Goal: Transaction & Acquisition: Purchase product/service

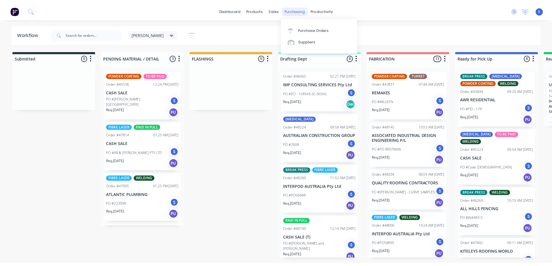
scroll to position [145, 0]
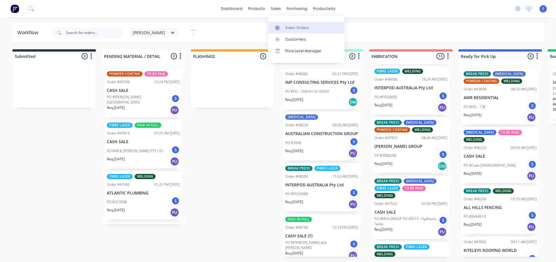
click at [289, 28] on div "Sales Orders" at bounding box center [297, 27] width 24 height 5
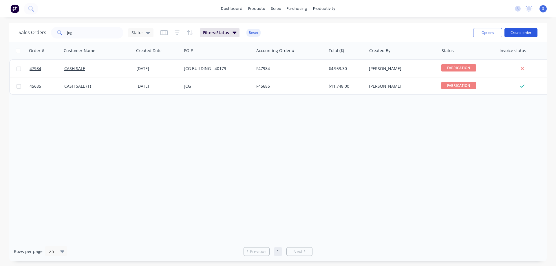
click at [520, 32] on button "Create order" at bounding box center [521, 32] width 33 height 9
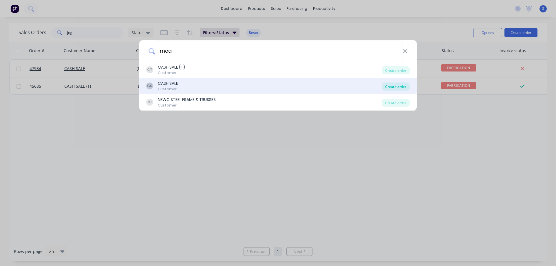
type input "mca"
click at [397, 86] on div "Create order" at bounding box center [396, 87] width 28 height 8
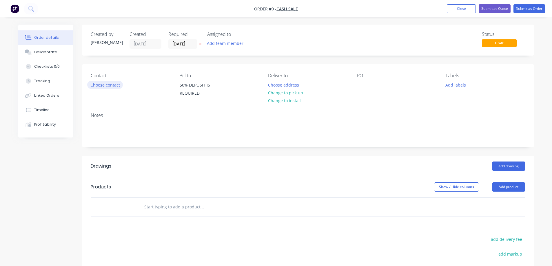
click at [103, 85] on button "Choose contact" at bounding box center [105, 85] width 36 height 8
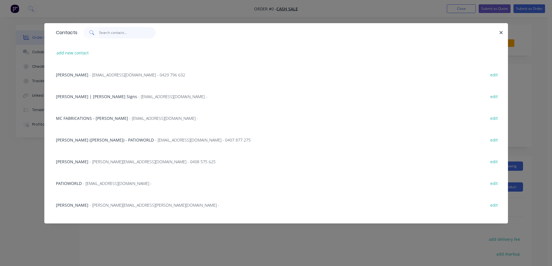
click at [116, 34] on input "text" at bounding box center [127, 33] width 56 height 12
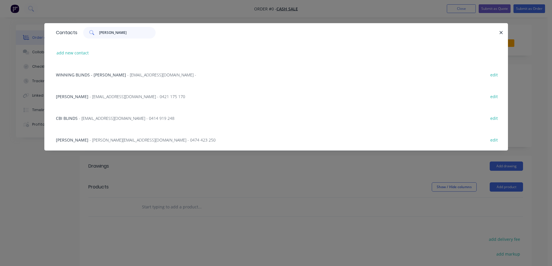
type input "lind"
click at [102, 141] on span "- Lindsaya@mcagroup.com.au - 0474 423 250" at bounding box center [153, 140] width 126 height 6
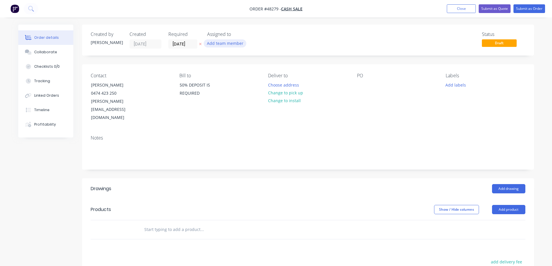
click at [231, 44] on button "Add team member" at bounding box center [225, 43] width 43 height 8
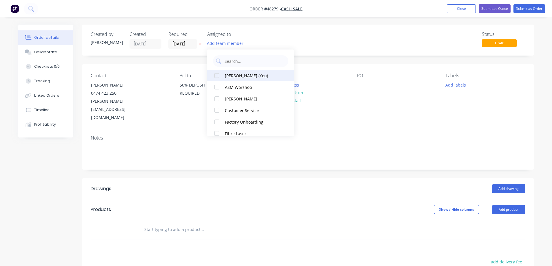
click at [216, 73] on div at bounding box center [217, 76] width 12 height 12
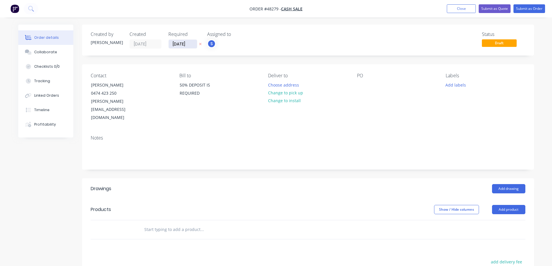
click at [191, 45] on input "[DATE]" at bounding box center [183, 44] width 28 height 9
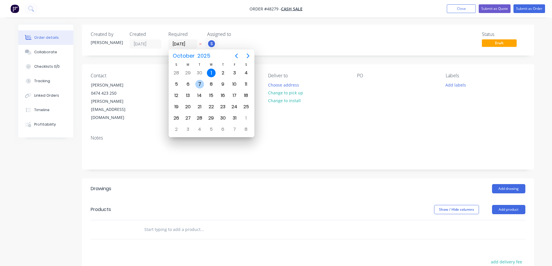
click at [199, 82] on div "7" at bounding box center [199, 84] width 9 height 9
type input "07/10/25"
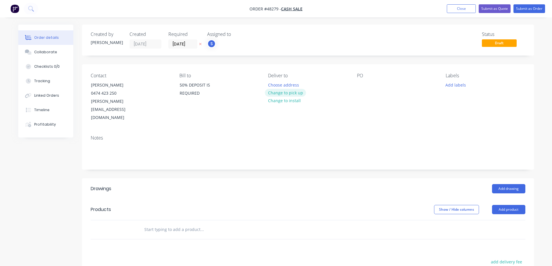
click at [294, 94] on button "Change to pick up" at bounding box center [285, 93] width 41 height 8
click at [362, 83] on div at bounding box center [361, 85] width 9 height 8
click at [458, 86] on button "Add labels" at bounding box center [455, 85] width 27 height 8
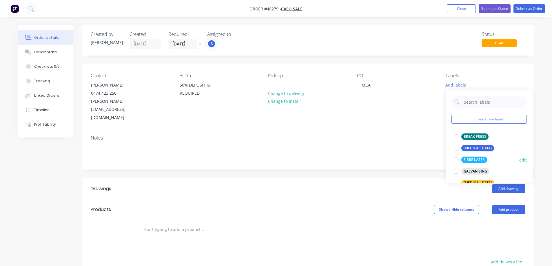
click at [457, 160] on div at bounding box center [456, 160] width 12 height 12
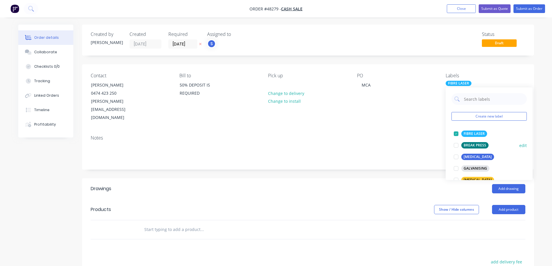
click at [455, 146] on div at bounding box center [456, 146] width 12 height 12
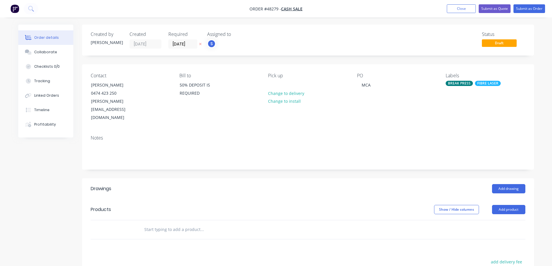
click at [374, 154] on div "Created by Stuart Created 01/10/25 Required 07/10/25 Assigned to S Status Draft…" at bounding box center [308, 195] width 452 height 341
click at [512, 205] on button "Add product" at bounding box center [508, 209] width 33 height 9
click at [487, 220] on div "Product catalogue" at bounding box center [497, 224] width 45 height 8
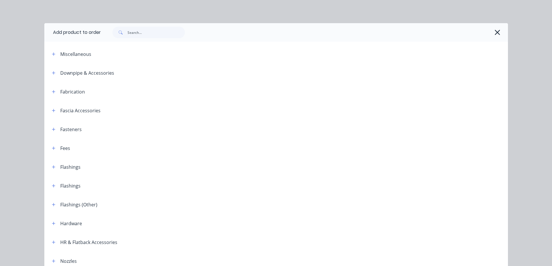
click at [47, 92] on div "Fabrication" at bounding box center [66, 91] width 38 height 7
click at [55, 92] on div "Fabrication" at bounding box center [66, 91] width 38 height 7
click at [53, 92] on button "button" at bounding box center [53, 91] width 7 height 7
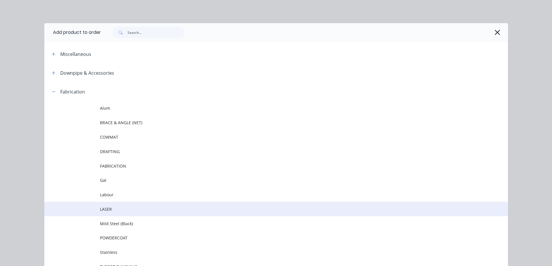
click at [110, 211] on span "LASER" at bounding box center [263, 209] width 326 height 6
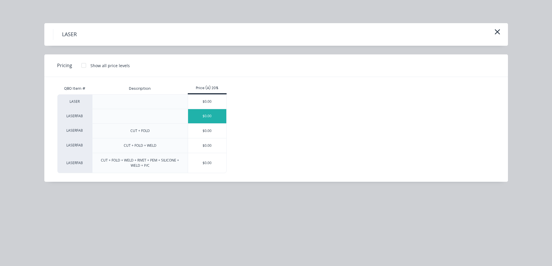
click at [204, 114] on div "$0.00" at bounding box center [207, 116] width 39 height 14
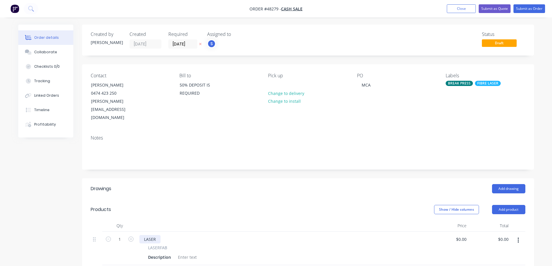
click at [151, 235] on div "LASER" at bounding box center [149, 239] width 21 height 8
paste div
click at [188, 253] on div at bounding box center [187, 257] width 23 height 8
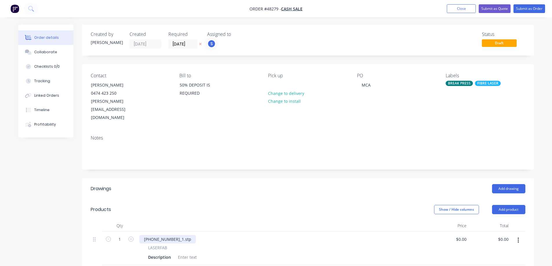
click at [167, 235] on div "274-722-01_1.stp" at bounding box center [167, 239] width 56 height 8
click at [162, 253] on div "Description" at bounding box center [160, 257] width 28 height 8
paste div
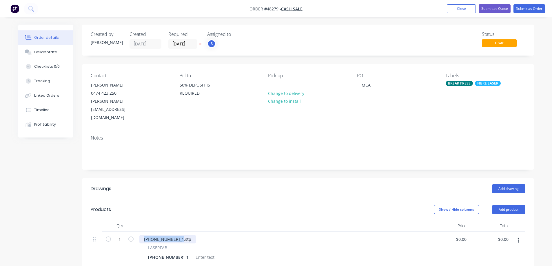
drag, startPoint x: 176, startPoint y: 224, endPoint x: 99, endPoint y: 227, distance: 76.8
click at [99, 232] on div "1 274-722-01_1.stp LASERFAB 274-722-01_1 $0.00 $0.00 $0.00 $0.00" at bounding box center [308, 249] width 434 height 34
click at [193, 253] on div at bounding box center [204, 257] width 23 height 8
click at [464, 235] on input "0" at bounding box center [465, 239] width 7 height 8
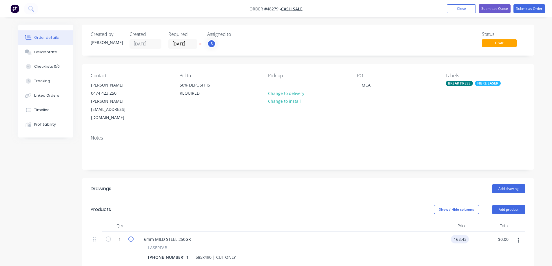
type input "$168.43"
click at [131, 237] on icon "button" at bounding box center [130, 239] width 5 height 5
type input "2"
type input "$336.86"
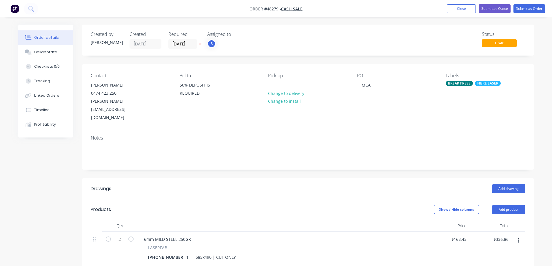
click at [517, 237] on icon "button" at bounding box center [517, 240] width 1 height 6
click at [494, 262] on div "Duplicate" at bounding box center [497, 267] width 45 height 8
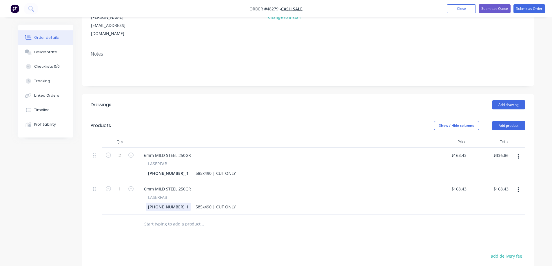
scroll to position [87, 0]
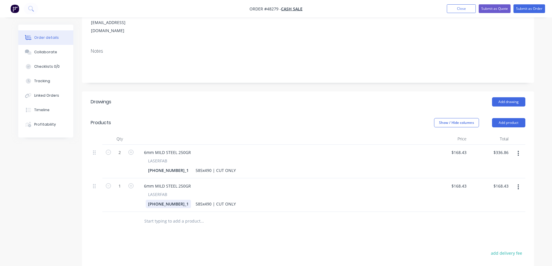
click at [162, 200] on div "274-722-01_1" at bounding box center [168, 204] width 45 height 8
paste div
click at [127, 195] on div "1 6mm MILD STEEL 250GR LASERFAB 274-705-01 585x490 | CUT ONLY $168.43 $168.43 $…" at bounding box center [308, 195] width 434 height 34
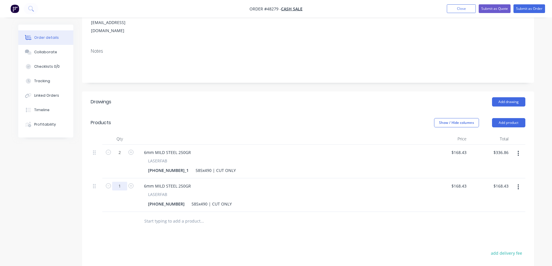
click at [121, 182] on input "1" at bounding box center [119, 186] width 15 height 9
type input "8"
type input "$1,347.44"
click at [175, 182] on div "6mm MILD STEEL 250GR" at bounding box center [167, 186] width 56 height 8
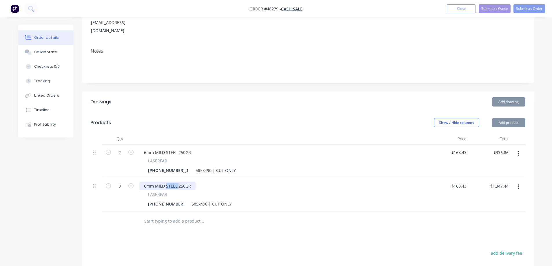
click at [175, 182] on div "6mm MILD STEEL 250GR" at bounding box center [167, 186] width 56 height 8
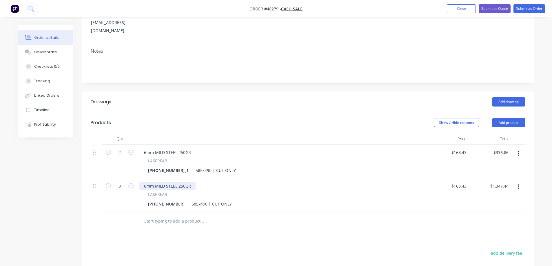
click at [180, 182] on div "6mm MILD STEEL 250GR" at bounding box center [167, 186] width 56 height 8
drag, startPoint x: 191, startPoint y: 170, endPoint x: 78, endPoint y: 175, distance: 112.8
click at [78, 175] on div "Created by Stuart Created 01/10/25 Required 07/10/25 Assigned to S Status Draft…" at bounding box center [276, 152] width 516 height 428
drag, startPoint x: 204, startPoint y: 188, endPoint x: 251, endPoint y: 190, distance: 47.0
click at [251, 200] on div "274-705-01 585x490 | CUT ONLY" at bounding box center [281, 204] width 270 height 8
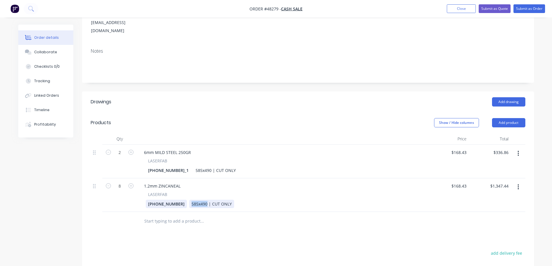
drag, startPoint x: 192, startPoint y: 188, endPoint x: 163, endPoint y: 188, distance: 28.7
click at [163, 200] on div "274-705-01 585x490 | CUT ONLY" at bounding box center [281, 204] width 270 height 8
click at [463, 182] on input "168.43" at bounding box center [461, 186] width 16 height 8
type input "$16.19"
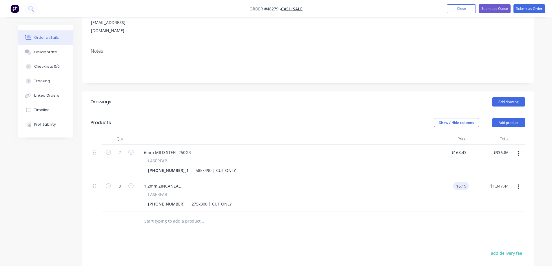
type input "$129.52"
click at [445, 221] on div "Drawings Add drawing Products Show / Hide columns Add product Qty Price Total 2…" at bounding box center [308, 225] width 452 height 266
click at [518, 185] on icon "button" at bounding box center [518, 187] width 1 height 5
click at [495, 210] on div "Duplicate" at bounding box center [497, 214] width 45 height 8
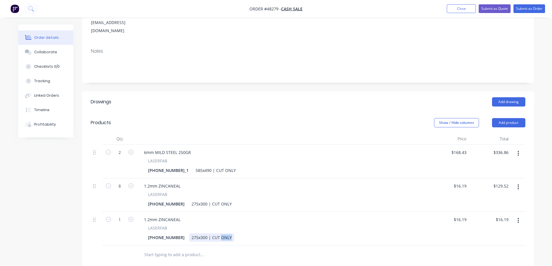
drag, startPoint x: 205, startPoint y: 221, endPoint x: 247, endPoint y: 222, distance: 41.7
click at [247, 233] on div "274-705-01 275x300 | CUT ONLY" at bounding box center [281, 237] width 270 height 8
click at [157, 233] on div "274-705-01" at bounding box center [166, 237] width 41 height 8
paste div
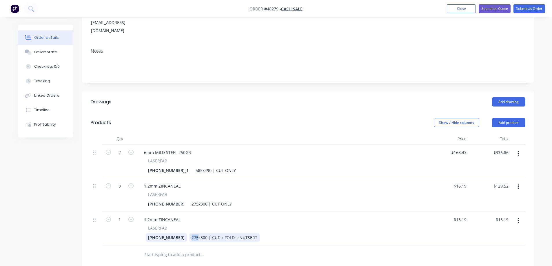
drag, startPoint x: 182, startPoint y: 222, endPoint x: 156, endPoint y: 225, distance: 26.6
click at [156, 233] on div "274-707-01 275x300 | CUT + FOLD + NUTSERT" at bounding box center [281, 237] width 270 height 8
click at [465, 216] on input "16.19" at bounding box center [461, 220] width 13 height 8
type input "$226.58"
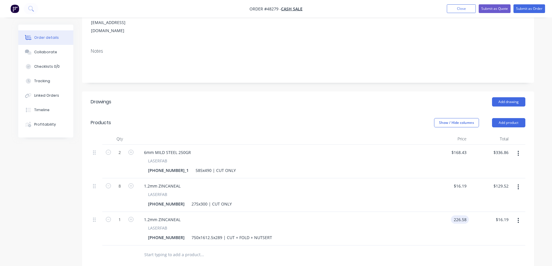
type input "$226.58"
click at [425, 246] on div at bounding box center [308, 255] width 434 height 19
click at [129, 217] on icon "button" at bounding box center [130, 219] width 5 height 5
type input "2"
type input "$453.16"
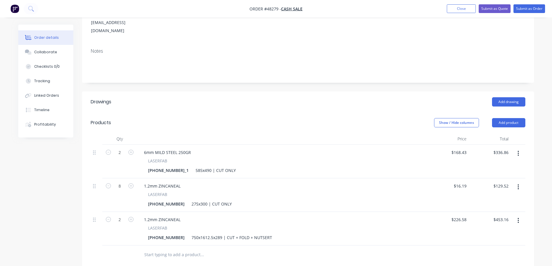
click at [519, 218] on icon "button" at bounding box center [517, 221] width 1 height 6
click at [491, 243] on div "Duplicate" at bounding box center [497, 247] width 45 height 8
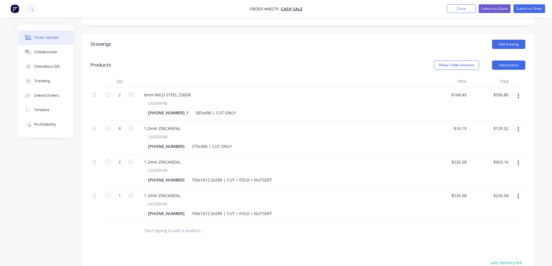
scroll to position [145, 0]
click at [156, 209] on div "274-707-01" at bounding box center [166, 213] width 41 height 8
paste div
drag, startPoint x: 183, startPoint y: 198, endPoint x: 157, endPoint y: 197, distance: 26.1
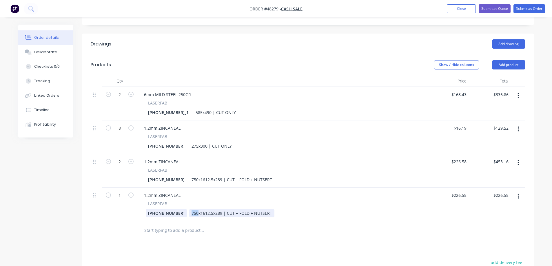
click at [157, 209] on div "274-706-01 750x1612.5x289 | CUT + FOLD + NUTSERT" at bounding box center [281, 213] width 270 height 8
click at [463, 191] on input "226.58" at bounding box center [460, 195] width 18 height 8
click at [463, 191] on input "226.58" at bounding box center [461, 195] width 16 height 8
type input "$199.61"
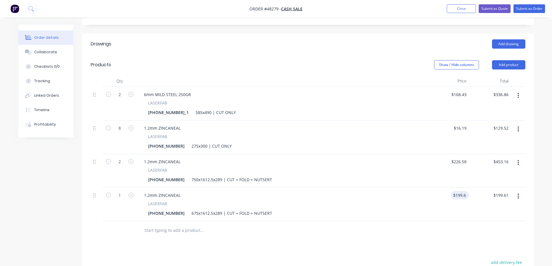
click at [444, 226] on div "Drawings Add drawing Products Show / Hide columns Add product Qty Price Total 2…" at bounding box center [308, 200] width 452 height 333
click at [131, 193] on icon "button" at bounding box center [130, 195] width 5 height 5
type input "2"
type input "$399.22"
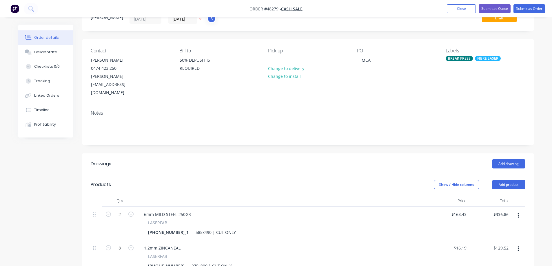
scroll to position [0, 0]
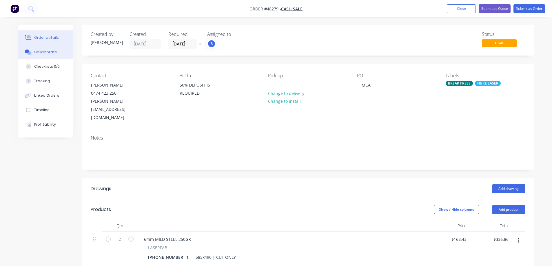
click at [47, 52] on div "Collaborate" at bounding box center [45, 52] width 23 height 5
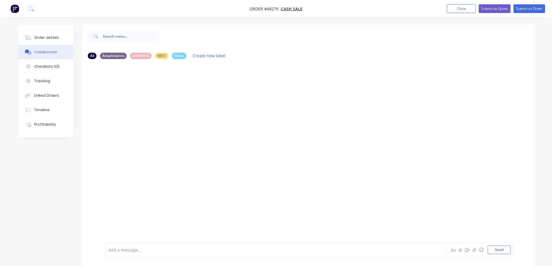
click at [127, 250] on div at bounding box center [259, 250] width 301 height 6
click at [111, 252] on span "nO DEPOSIT TAKEN" at bounding box center [128, 250] width 38 height 6
click at [497, 251] on button "Send" at bounding box center [498, 250] width 23 height 9
click at [41, 98] on div "Linked Orders" at bounding box center [46, 95] width 25 height 5
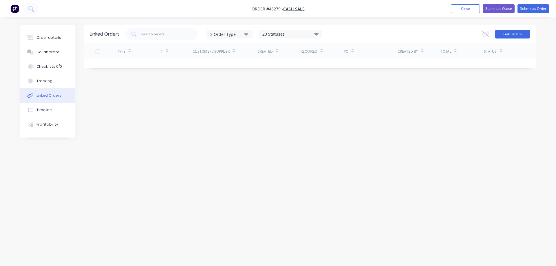
click at [512, 35] on button "Link Orders" at bounding box center [512, 34] width 35 height 9
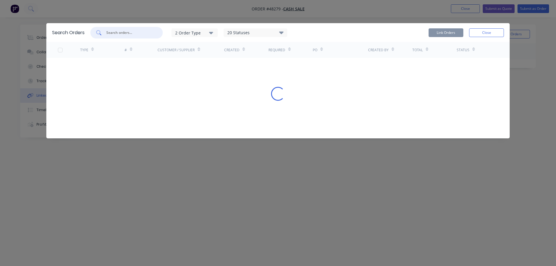
click at [119, 33] on input "text" at bounding box center [130, 33] width 48 height 6
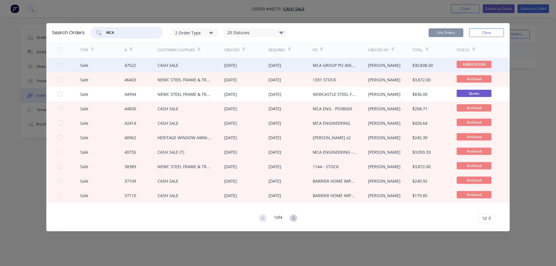
click at [60, 66] on div at bounding box center [60, 65] width 12 height 12
type input "MCA"
click at [445, 33] on button "Link Orders" at bounding box center [446, 32] width 35 height 9
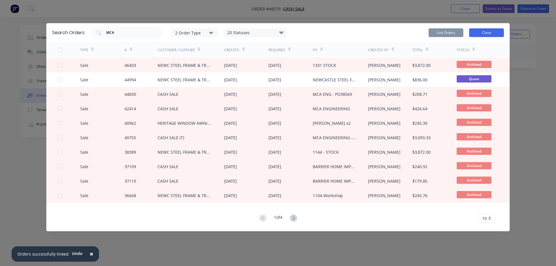
click at [490, 34] on button "Close" at bounding box center [486, 32] width 35 height 9
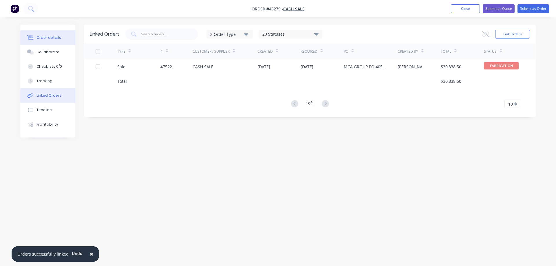
click at [47, 38] on div "Order details" at bounding box center [48, 37] width 25 height 5
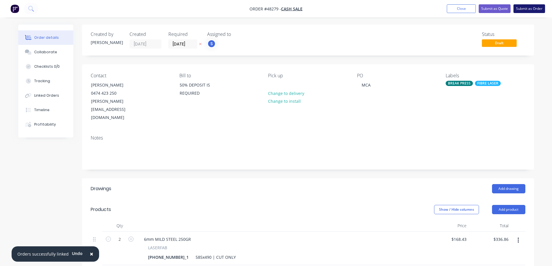
click at [534, 11] on button "Submit as Order" at bounding box center [529, 8] width 32 height 9
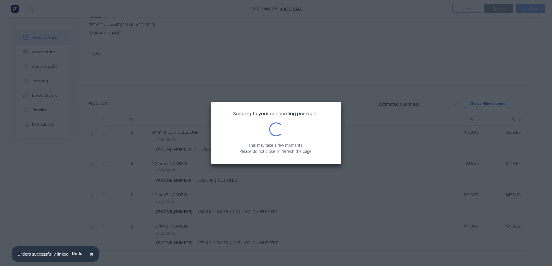
scroll to position [87, 0]
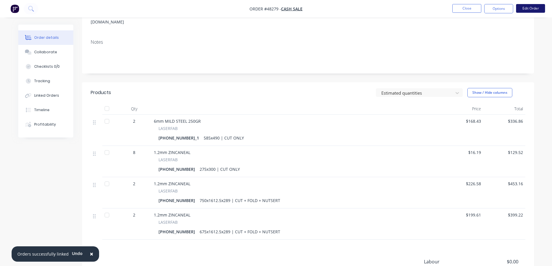
click at [528, 9] on button "Edit Order" at bounding box center [530, 8] width 29 height 9
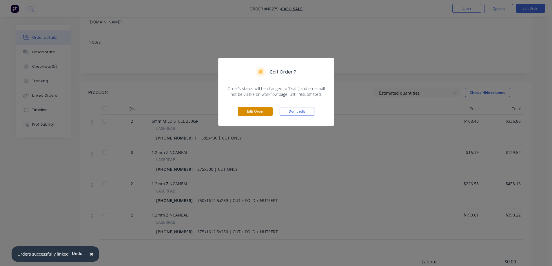
click at [247, 115] on button "Edit Order" at bounding box center [255, 111] width 35 height 9
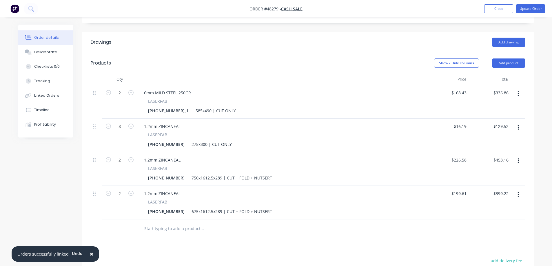
scroll to position [174, 0]
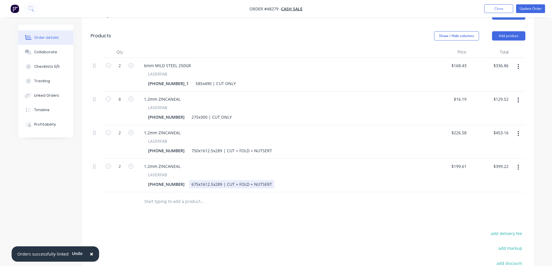
click at [257, 180] on div "675x1612.5x289 | CUT + FOLD + NUTSERT" at bounding box center [231, 184] width 85 height 8
click at [534, 9] on button "Update Order" at bounding box center [530, 8] width 29 height 9
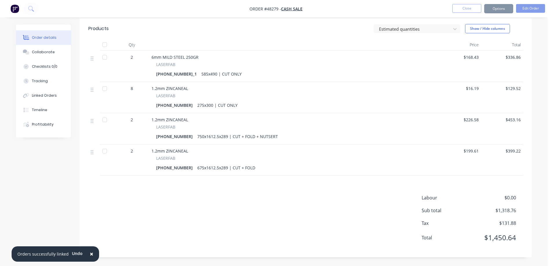
scroll to position [0, 0]
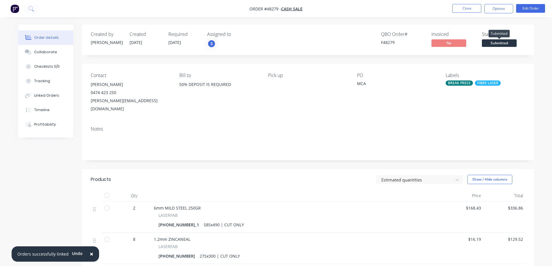
click at [500, 42] on span "Submitted" at bounding box center [499, 42] width 35 height 7
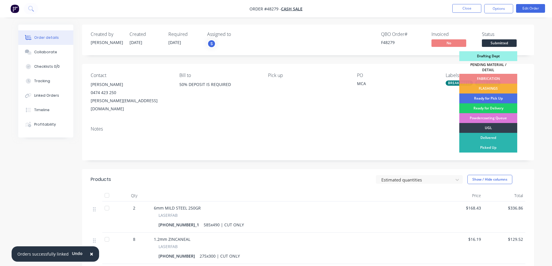
click at [485, 59] on div "Drafting Dept" at bounding box center [488, 56] width 58 height 10
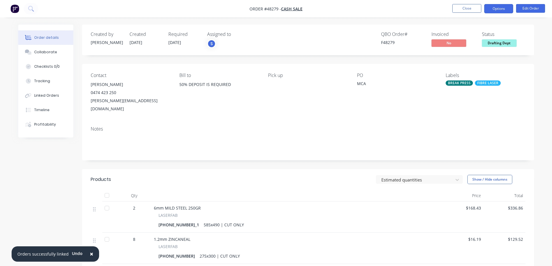
click at [499, 12] on button "Options" at bounding box center [498, 8] width 29 height 9
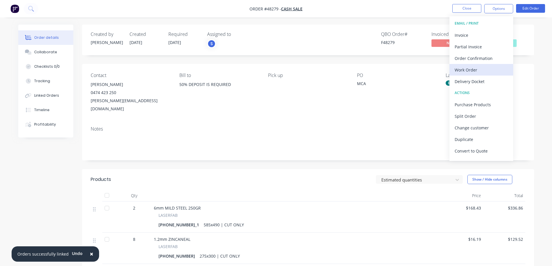
click at [476, 70] on div "Work Order" at bounding box center [480, 70] width 53 height 8
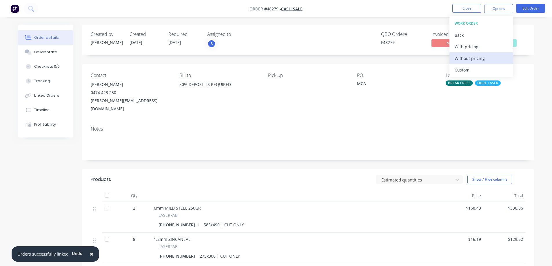
click at [472, 56] on div "Without pricing" at bounding box center [480, 58] width 53 height 8
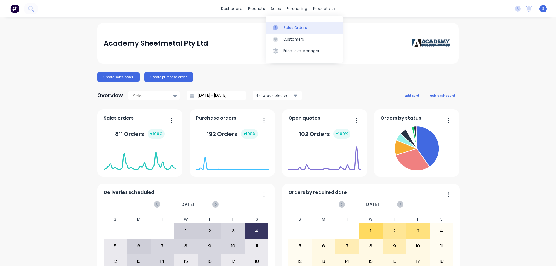
click at [291, 30] on link "Sales Orders" at bounding box center [304, 28] width 77 height 12
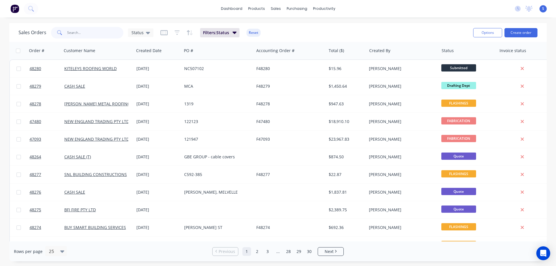
click at [91, 32] on input "text" at bounding box center [95, 33] width 56 height 12
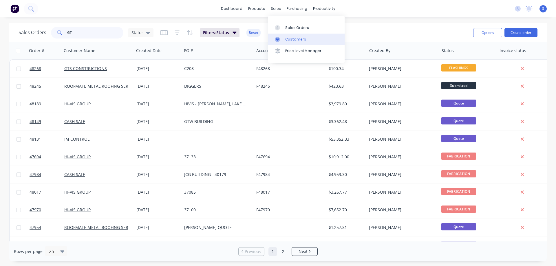
type input "GT"
click at [289, 41] on div "Customers" at bounding box center [295, 39] width 21 height 5
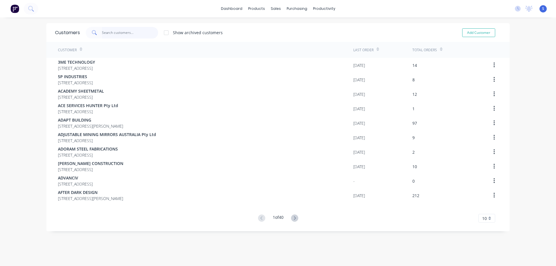
click at [109, 32] on input "text" at bounding box center [130, 33] width 56 height 12
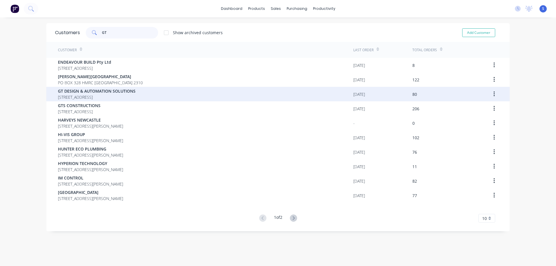
type input "GT"
click at [98, 94] on span "[STREET_ADDRESS]" at bounding box center [97, 97] width 78 height 6
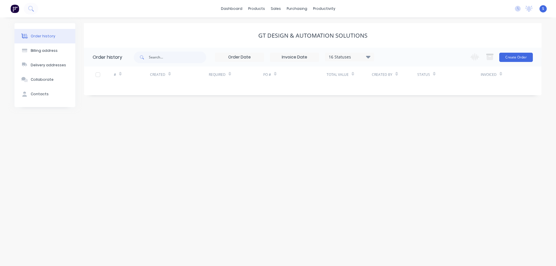
click at [365, 56] on div "16 Statuses" at bounding box center [349, 57] width 49 height 6
click at [397, 135] on label at bounding box center [397, 135] width 0 height 0
click at [397, 137] on input "checkbox" at bounding box center [399, 138] width 5 height 6
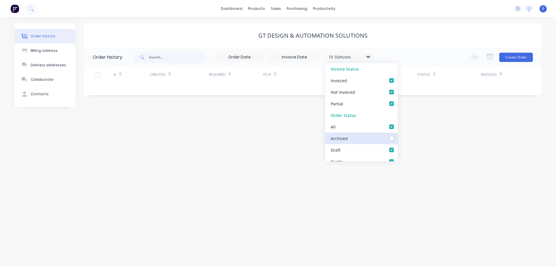
checkbox input "true"
click at [459, 34] on div "GT DESIGN & AUTOMATION SOLUTIONS" at bounding box center [313, 35] width 458 height 7
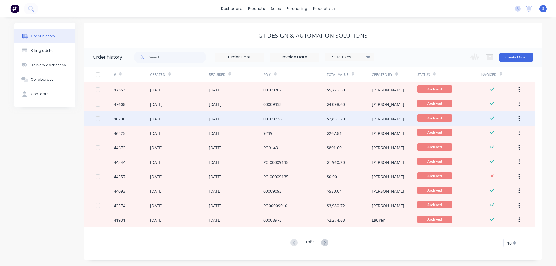
click at [291, 119] on div "00009236" at bounding box center [294, 119] width 63 height 14
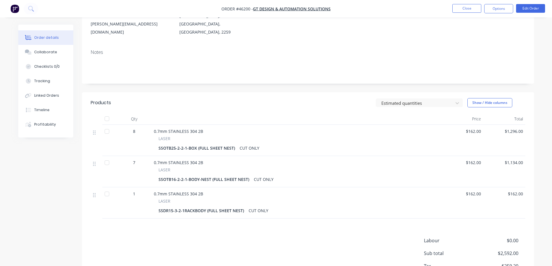
scroll to position [87, 0]
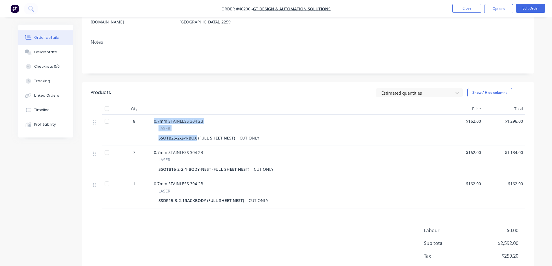
drag, startPoint x: 196, startPoint y: 129, endPoint x: 138, endPoint y: 136, distance: 58.0
click at [138, 136] on div "8 0.7mm STAINLESS 304 2B LASER SSOTB25-2-2-1-BOX (FULL SHEET NEST) CUT ONLY $16…" at bounding box center [308, 130] width 434 height 31
click at [184, 134] on div "SSOTB25-2-2-1-BOX (FULL SHEET NEST)" at bounding box center [197, 138] width 79 height 8
click at [506, 8] on button "Options" at bounding box center [498, 8] width 29 height 9
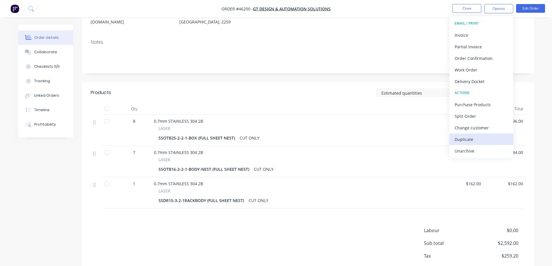
click at [467, 141] on div "Duplicate" at bounding box center [480, 139] width 53 height 8
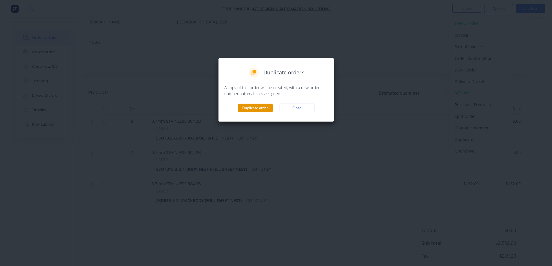
click at [263, 107] on button "Duplicate order" at bounding box center [255, 108] width 35 height 9
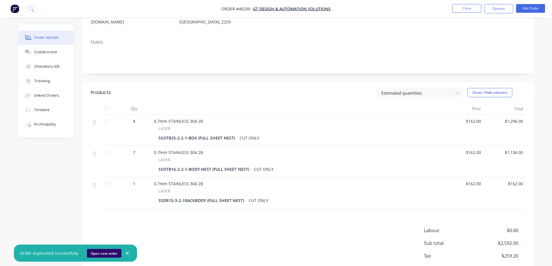
click at [101, 256] on button "Open new order" at bounding box center [104, 253] width 34 height 9
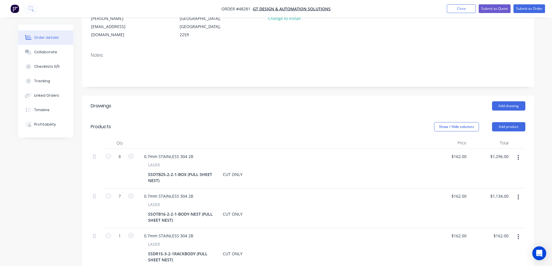
scroll to position [116, 0]
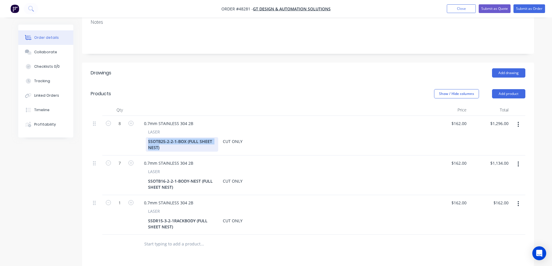
drag, startPoint x: 161, startPoint y: 133, endPoint x: 135, endPoint y: 121, distance: 28.4
click at [135, 121] on div "8 0.7mm STAINLESS 304 2B LASER SSOTB25-2-2-1-BOX (FULL SHEET NEST) CUT ONLY $16…" at bounding box center [308, 136] width 434 height 40
click at [135, 121] on div "8" at bounding box center [119, 136] width 35 height 40
drag, startPoint x: 186, startPoint y: 125, endPoint x: 140, endPoint y: 124, distance: 46.4
click at [140, 129] on div "LASER SSOTB25-2-2-1-BOX (FULL SHEET NEST) CUT ONLY" at bounding box center [281, 140] width 285 height 23
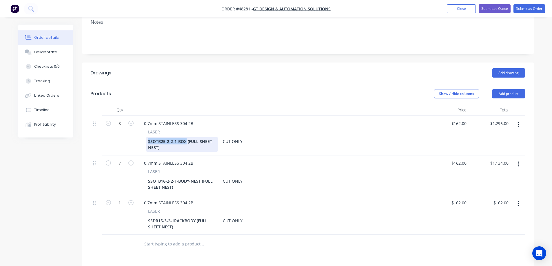
paste div
click at [198, 177] on div "SSOTB16-2-2-1-BODY-NEST (FULL SHEET NEST)" at bounding box center [182, 184] width 72 height 14
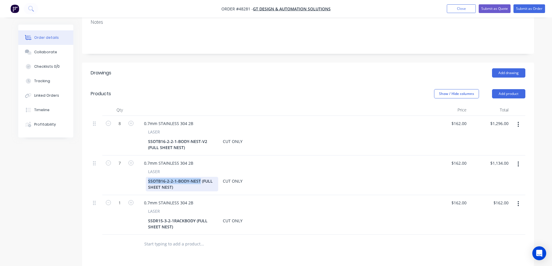
drag, startPoint x: 200, startPoint y: 165, endPoint x: 141, endPoint y: 162, distance: 59.2
click at [141, 169] on div "LASER SSOTB16-2-2-1-BODY-NEST (FULL SHEET NEST) CUT ONLY" at bounding box center [281, 180] width 285 height 23
paste div
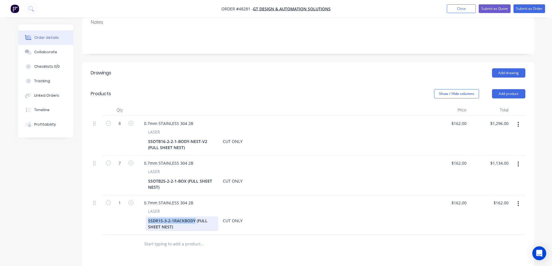
drag, startPoint x: 194, startPoint y: 204, endPoint x: 124, endPoint y: 200, distance: 70.5
click at [124, 200] on div "1 0.7mm STAINLESS 304 2B LASER SSDR15-3-2-1RACKBODY (FULL SHEET NEST) CUT ONLY …" at bounding box center [308, 215] width 434 height 40
paste div
click at [120, 119] on input "8" at bounding box center [119, 123] width 15 height 9
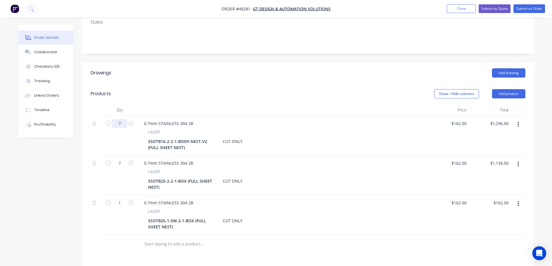
type input "7"
type input "$1,134.00"
click at [99, 134] on div at bounding box center [97, 136] width 12 height 40
click at [120, 159] on input "7" at bounding box center [119, 163] width 15 height 9
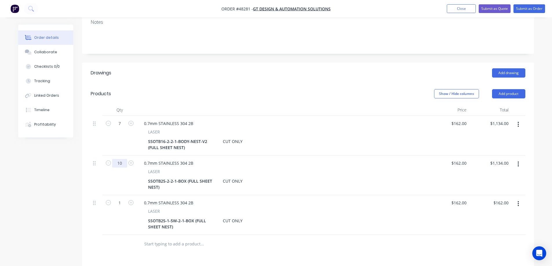
type input "10"
type input "$1,620.00"
click at [120, 201] on div "1" at bounding box center [119, 215] width 35 height 40
click at [121, 199] on input "1" at bounding box center [119, 203] width 15 height 9
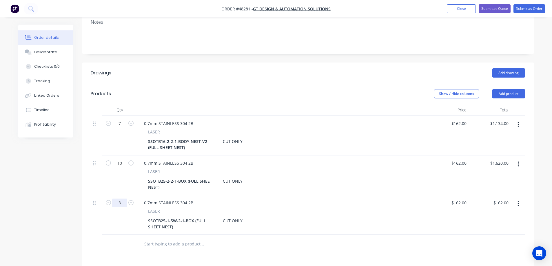
type input "3"
type input "$486.00"
click at [78, 217] on div "Created by Stuart Created 01/10/25 Required 01/10/25 Assigned to Add team membe…" at bounding box center [276, 149] width 516 height 480
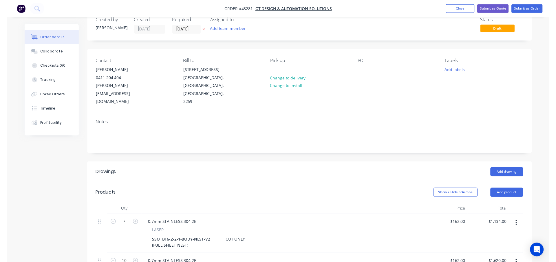
scroll to position [0, 0]
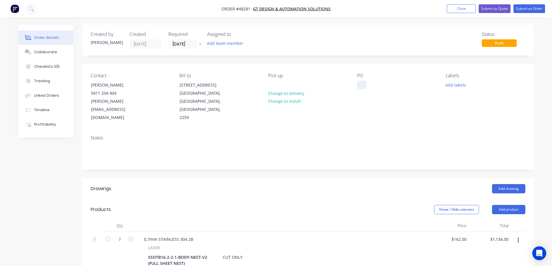
click at [359, 83] on div at bounding box center [361, 85] width 9 height 8
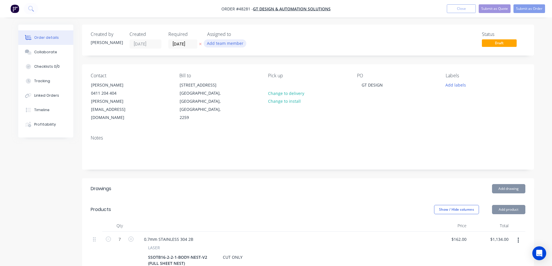
click at [236, 41] on button "Add team member" at bounding box center [225, 43] width 43 height 8
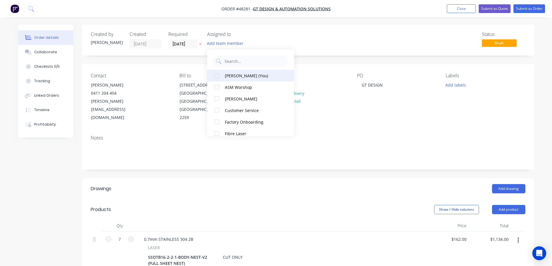
click at [222, 75] on div at bounding box center [217, 76] width 12 height 12
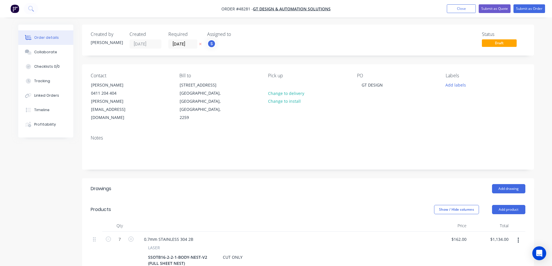
click at [199, 44] on icon "button" at bounding box center [200, 43] width 3 height 3
click at [500, 9] on button "Submit as Quote" at bounding box center [495, 8] width 32 height 9
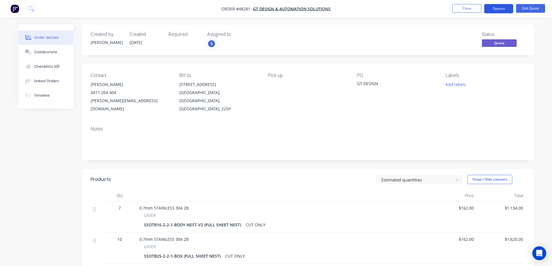
click at [499, 10] on button "Options" at bounding box center [498, 8] width 29 height 9
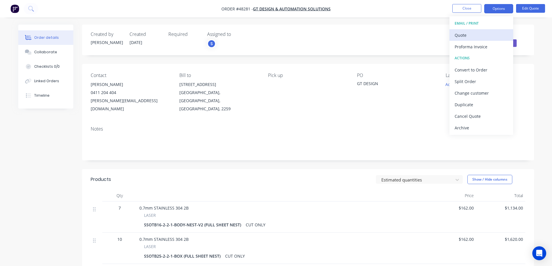
click at [472, 34] on div "Quote" at bounding box center [480, 35] width 53 height 8
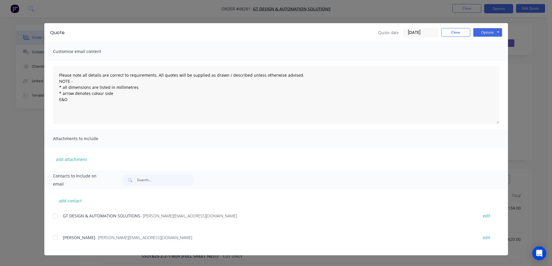
click at [490, 26] on div "Quote Quote date 01/10/25 Close Options Preview Print Email" at bounding box center [275, 32] width 463 height 19
click at [487, 33] on button "Options" at bounding box center [487, 32] width 29 height 9
click at [491, 52] on button "Print" at bounding box center [491, 53] width 37 height 10
click at [459, 34] on button "Close" at bounding box center [455, 32] width 29 height 9
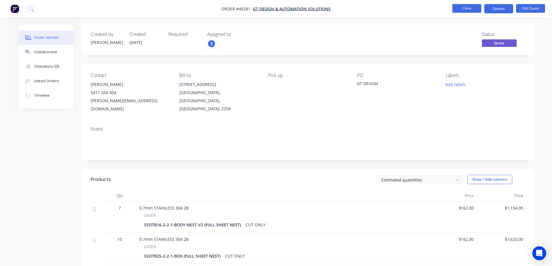
click at [470, 7] on button "Close" at bounding box center [466, 8] width 29 height 9
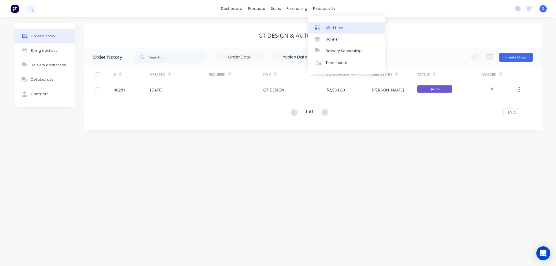
click at [348, 28] on link "Workflow" at bounding box center [346, 28] width 77 height 12
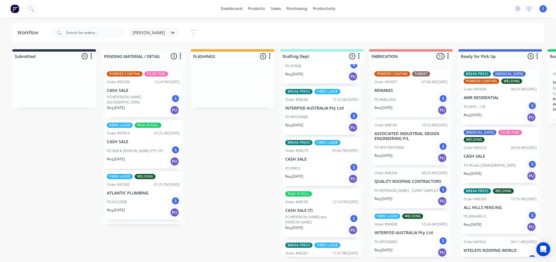
scroll to position [87, 0]
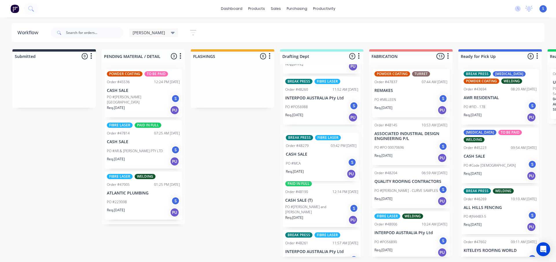
click at [308, 165] on div "Order #46065 02:21 PM 22/09/25 IMF CONSULTING SERVICES Pty Ltd PO #PO - 158543-…" at bounding box center [321, 160] width 83 height 192
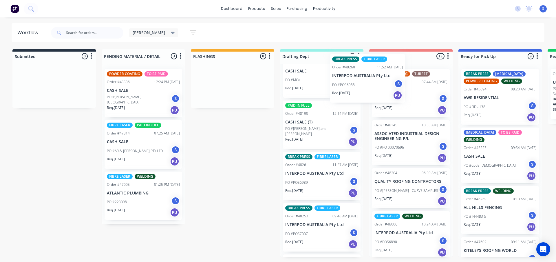
scroll to position [114, 0]
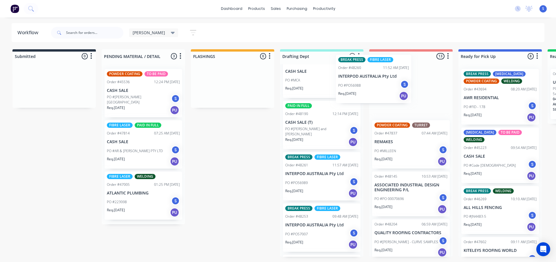
drag, startPoint x: 319, startPoint y: 83, endPoint x: 377, endPoint y: 87, distance: 58.1
click at [377, 87] on div "Submitted 0 Sort By Created date Required date Order number Customer name Most …" at bounding box center [479, 152] width 966 height 207
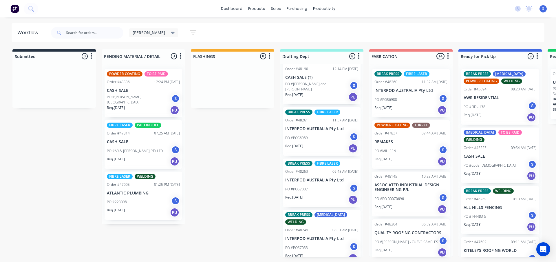
scroll to position [171, 0]
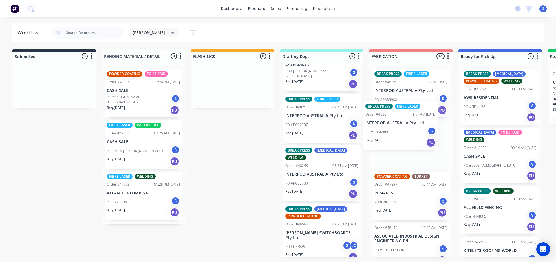
drag, startPoint x: 302, startPoint y: 137, endPoint x: 385, endPoint y: 139, distance: 82.6
click at [385, 139] on div "Submitted 0 Sort By Created date Required date Order number Customer name Most …" at bounding box center [479, 152] width 966 height 207
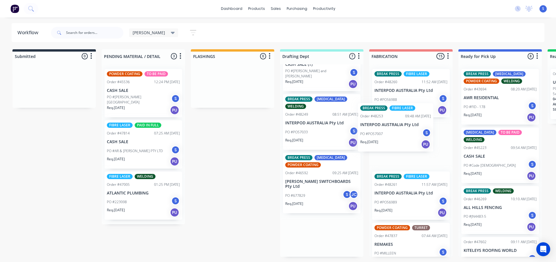
drag, startPoint x: 309, startPoint y: 136, endPoint x: 386, endPoint y: 140, distance: 76.6
click at [386, 140] on div "Submitted 0 Sort By Created date Required date Order number Customer name Most …" at bounding box center [479, 152] width 966 height 207
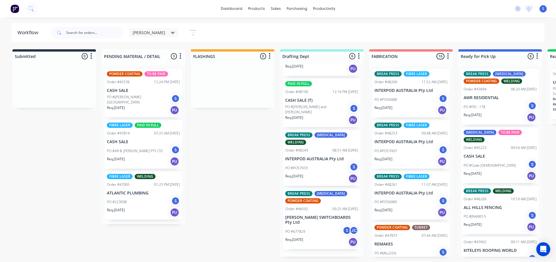
scroll to position [128, 0]
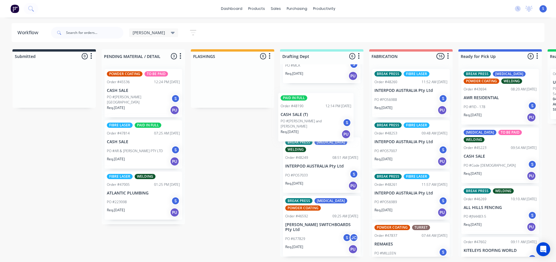
drag, startPoint x: 321, startPoint y: 139, endPoint x: 316, endPoint y: 140, distance: 4.9
click at [316, 140] on div "Order #46065 02:21 PM 22/09/25 IMF CONSULTING SERVICES Pty Ltd PO #PO - 158543-…" at bounding box center [321, 160] width 83 height 192
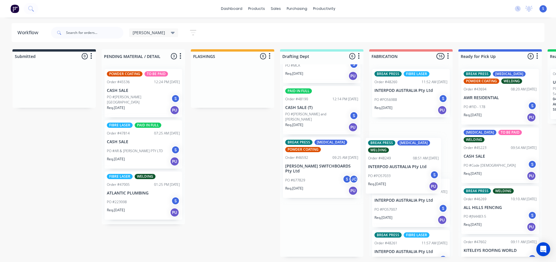
drag, startPoint x: 303, startPoint y: 180, endPoint x: 389, endPoint y: 176, distance: 86.1
click at [389, 176] on div "Submitted 0 Sort By Created date Required date Order number Customer name Most …" at bounding box center [479, 152] width 966 height 207
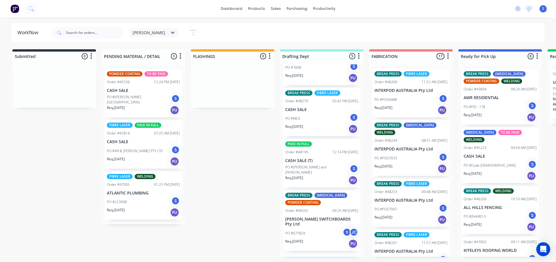
scroll to position [70, 0]
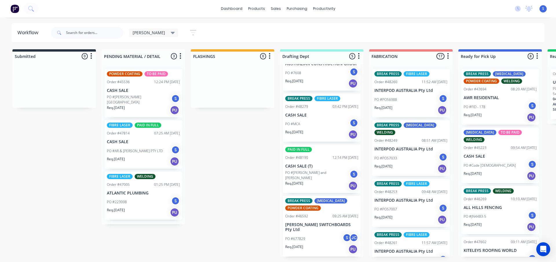
click at [331, 244] on div "PO #677829 S JC" at bounding box center [321, 238] width 73 height 11
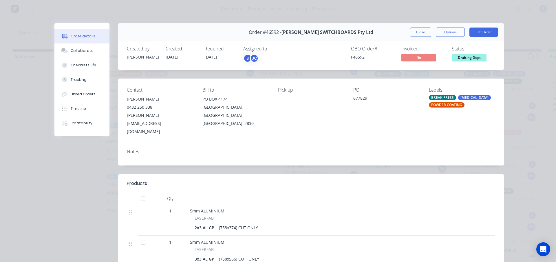
click at [244, 56] on div "S" at bounding box center [247, 58] width 9 height 9
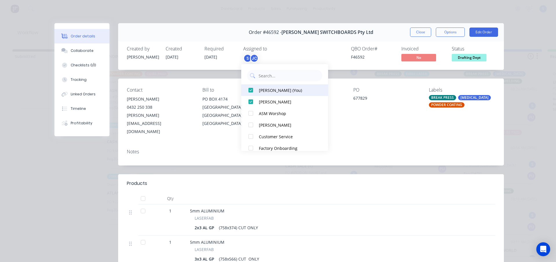
click at [253, 92] on div at bounding box center [251, 90] width 12 height 12
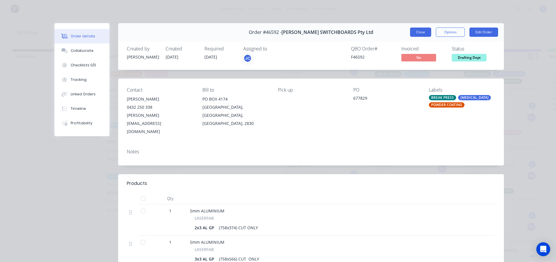
click at [412, 29] on button "Close" at bounding box center [420, 32] width 21 height 9
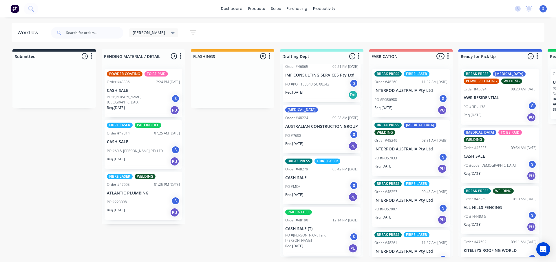
scroll to position [0, 0]
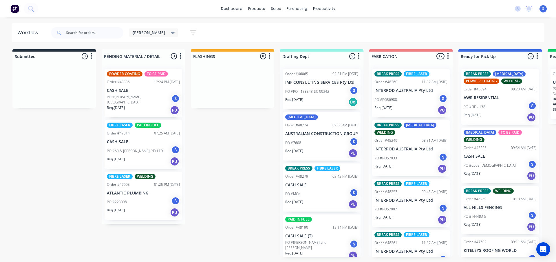
click at [141, 30] on div "[PERSON_NAME]" at bounding box center [153, 32] width 49 height 9
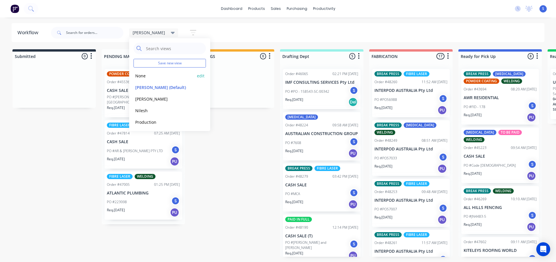
click at [145, 76] on button "None" at bounding box center [165, 75] width 62 height 7
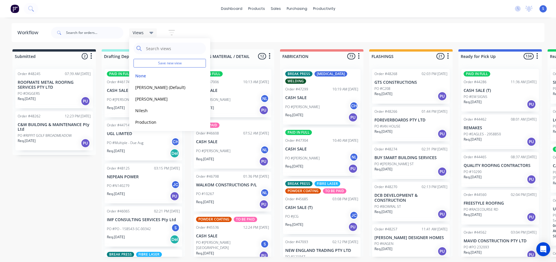
click at [256, 30] on div "Views Save new view None edit Stuart (Default) edit Josh edit Nilesh edit Produ…" at bounding box center [297, 32] width 495 height 17
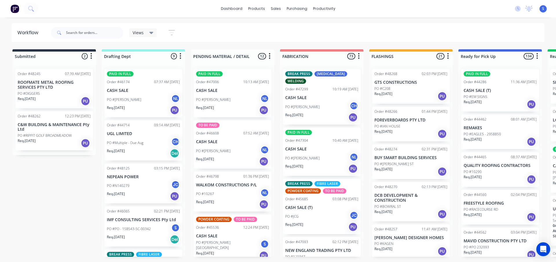
click at [143, 195] on div "Req. 29/09/25 PU" at bounding box center [143, 196] width 73 height 10
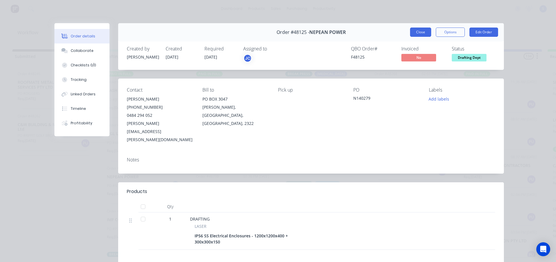
click at [415, 31] on button "Close" at bounding box center [420, 32] width 21 height 9
